Goal: Complete application form

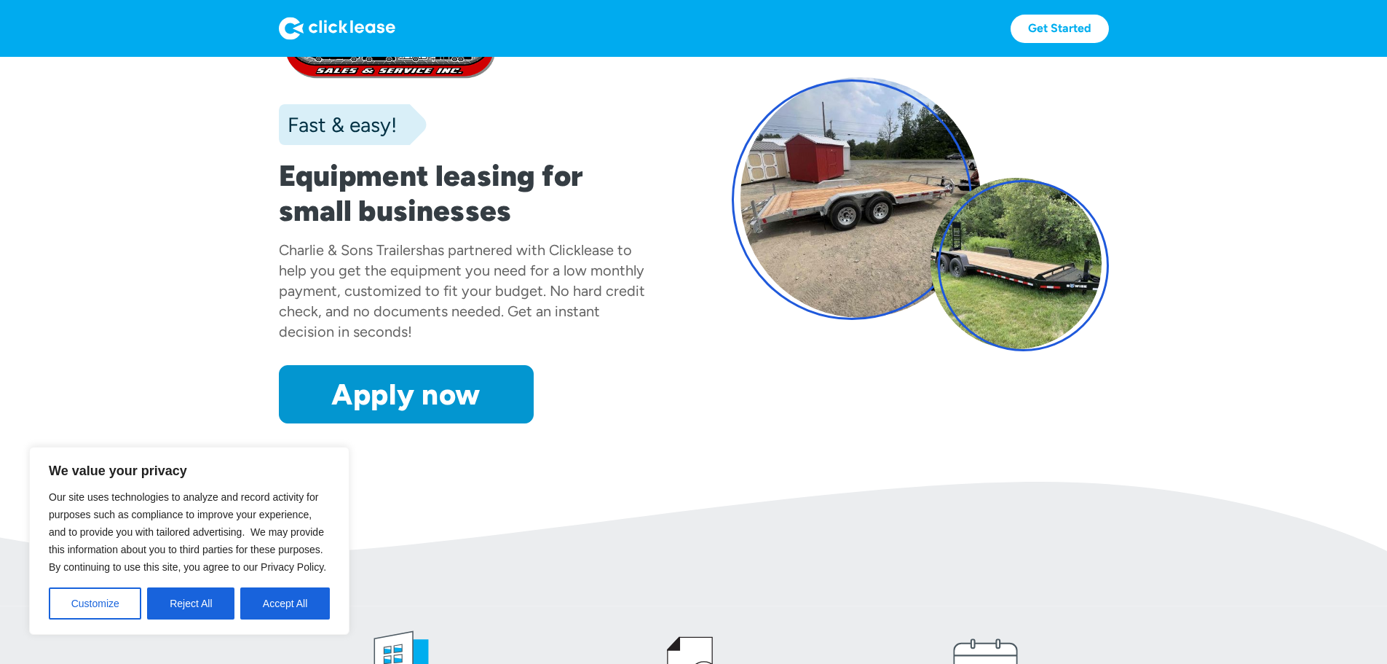
scroll to position [128, 0]
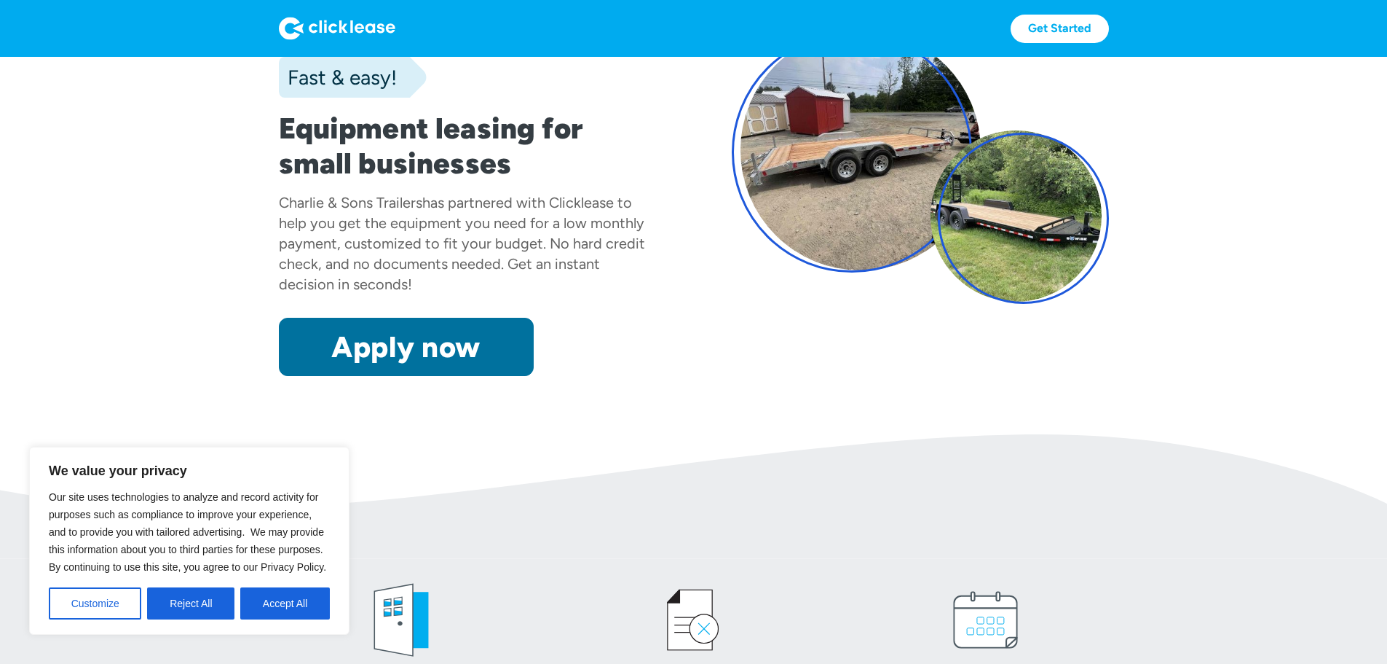
click at [371, 376] on link "Apply now" at bounding box center [406, 347] width 255 height 58
